Goal: Transaction & Acquisition: Purchase product/service

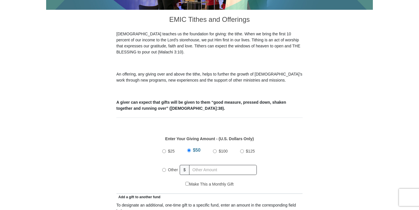
scroll to position [151, 0]
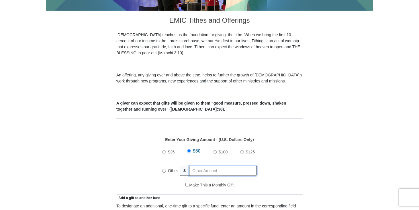
radio input "true"
click at [198, 165] on input "text" at bounding box center [224, 170] width 66 height 10
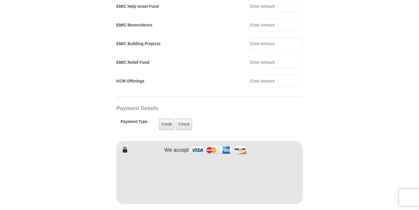
scroll to position [372, 0]
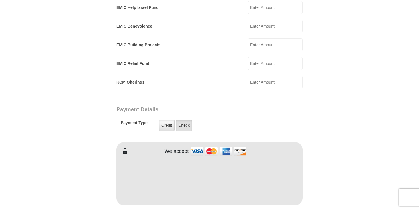
type input "500"
click at [183, 120] on label "Check" at bounding box center [184, 125] width 17 height 12
click at [0, 0] on input "Check" at bounding box center [0, 0] width 0 height 0
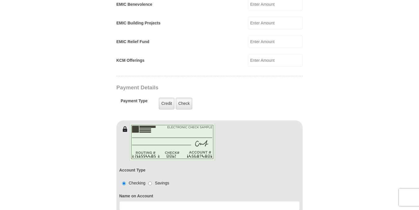
scroll to position [395, 0]
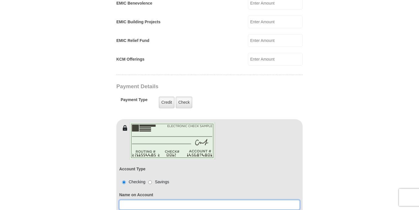
click at [169, 200] on input at bounding box center [209, 205] width 181 height 10
type input "G [PERSON_NAME]"
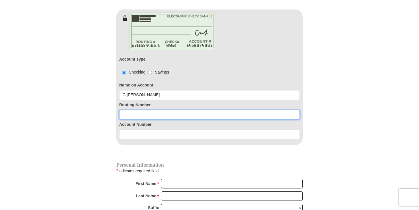
scroll to position [508, 0]
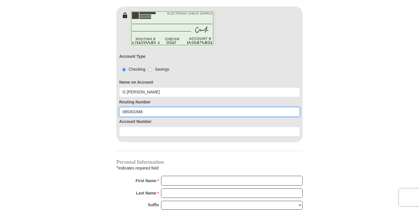
type input "065301948"
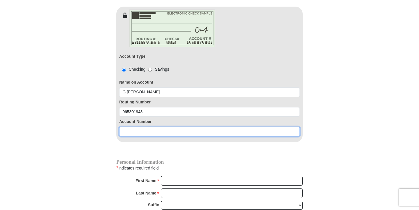
click at [134, 128] on input at bounding box center [209, 131] width 181 height 10
type input "1420206649"
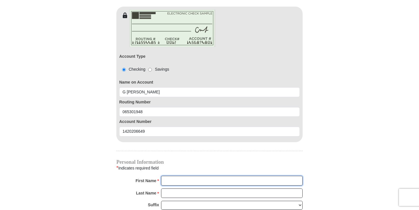
click at [175, 175] on input "First Name *" at bounding box center [232, 180] width 142 height 10
type input "[PERSON_NAME] and [PERSON_NAME]"
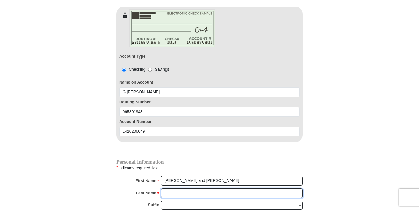
click at [195, 190] on input "Last Name *" at bounding box center [232, 193] width 142 height 10
type input "[PERSON_NAME]"
type input "[EMAIL_ADDRESS][DOMAIN_NAME]"
type input "[STREET_ADDRESS]"
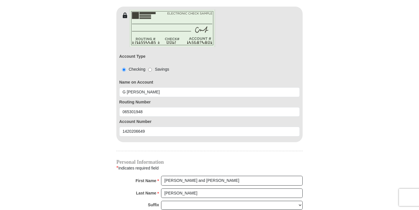
type input "Pontotoc"
select select "MS"
type input "38863"
type input "6014973500"
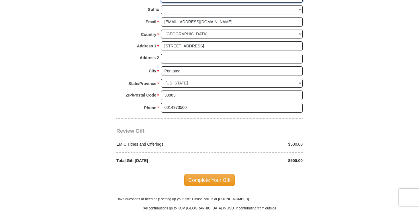
scroll to position [707, 0]
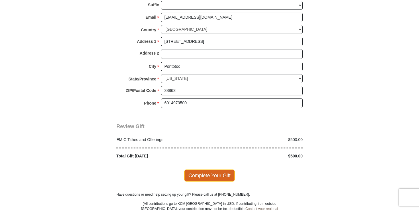
click at [205, 169] on span "Complete Your Gift" at bounding box center [209, 175] width 51 height 12
